Goal: Navigation & Orientation: Find specific page/section

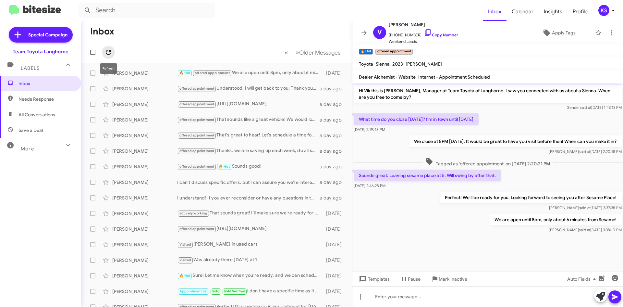
click at [114, 50] on span at bounding box center [108, 52] width 13 height 8
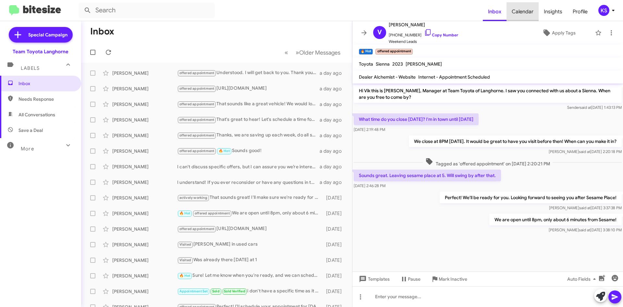
click at [526, 10] on span "Calendar" at bounding box center [523, 11] width 32 height 19
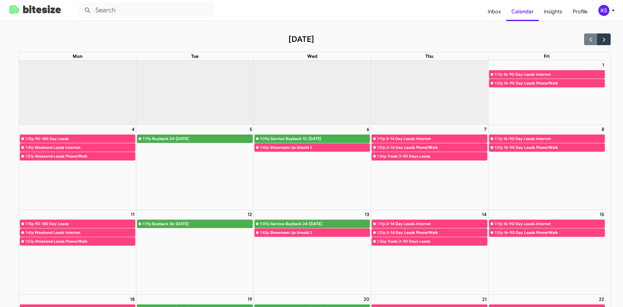
click at [10, 10] on img at bounding box center [35, 10] width 52 height 11
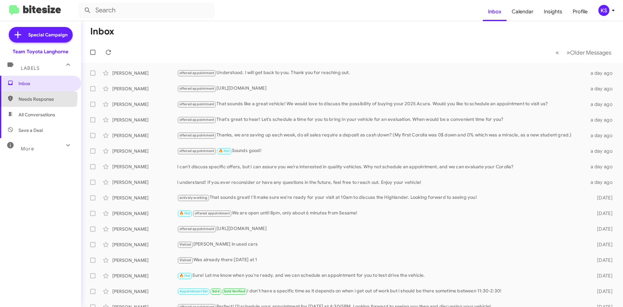
click at [34, 97] on span "Needs Response" at bounding box center [45, 99] width 55 height 6
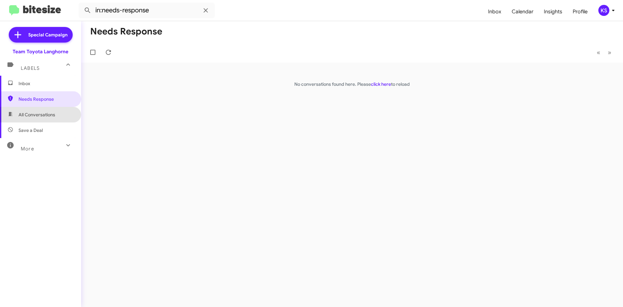
click at [47, 112] on span "All Conversations" at bounding box center [36, 114] width 37 height 6
type input "in:all-conversations"
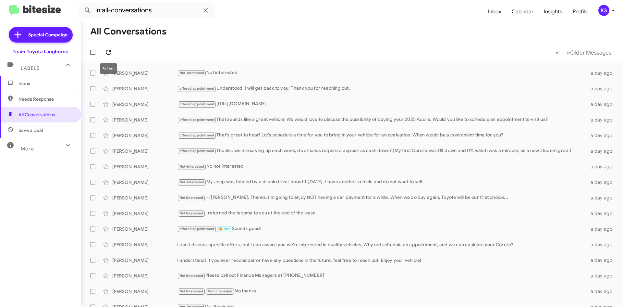
click at [110, 50] on icon at bounding box center [108, 52] width 5 height 5
